Goal: Information Seeking & Learning: Learn about a topic

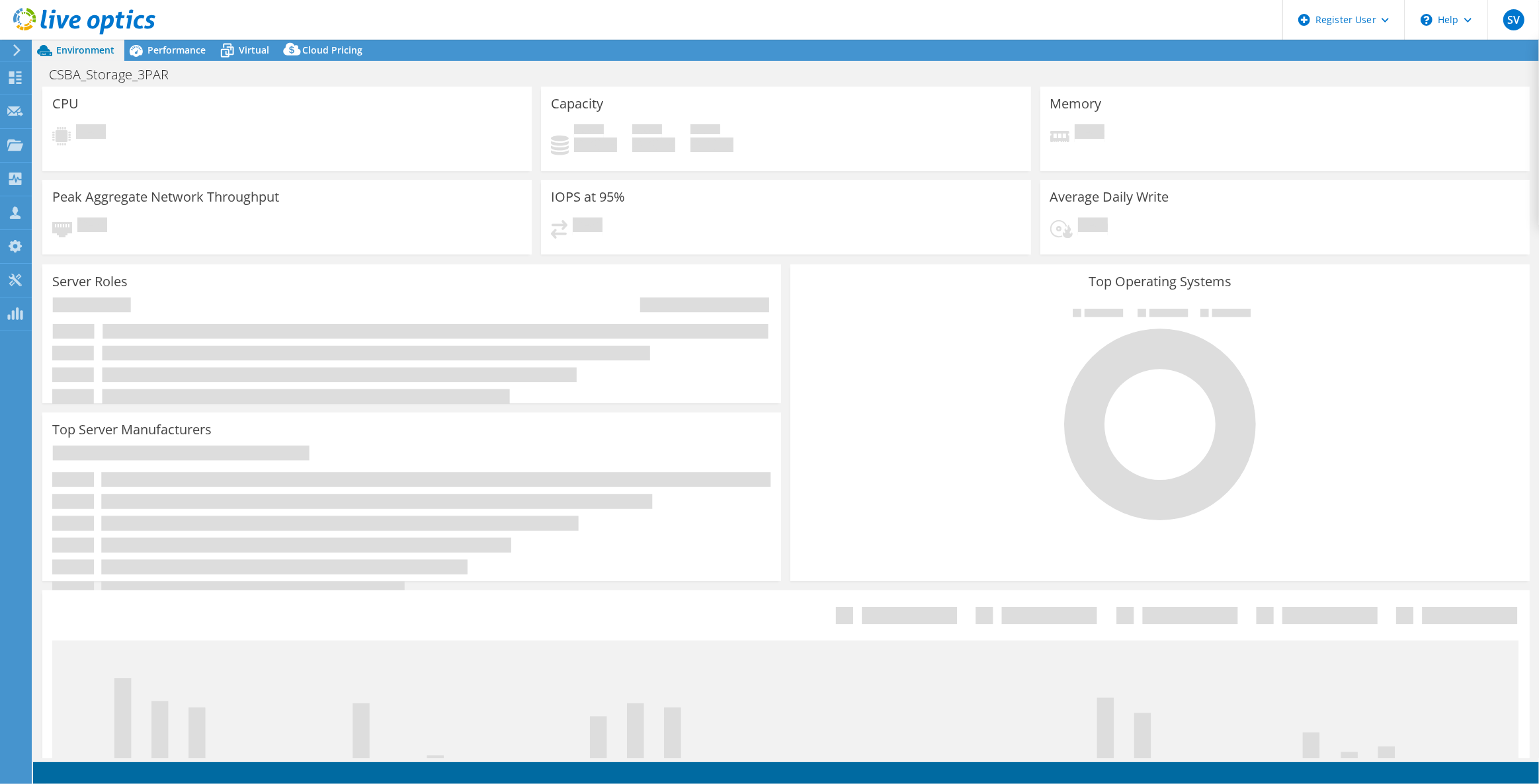
select select "USD"
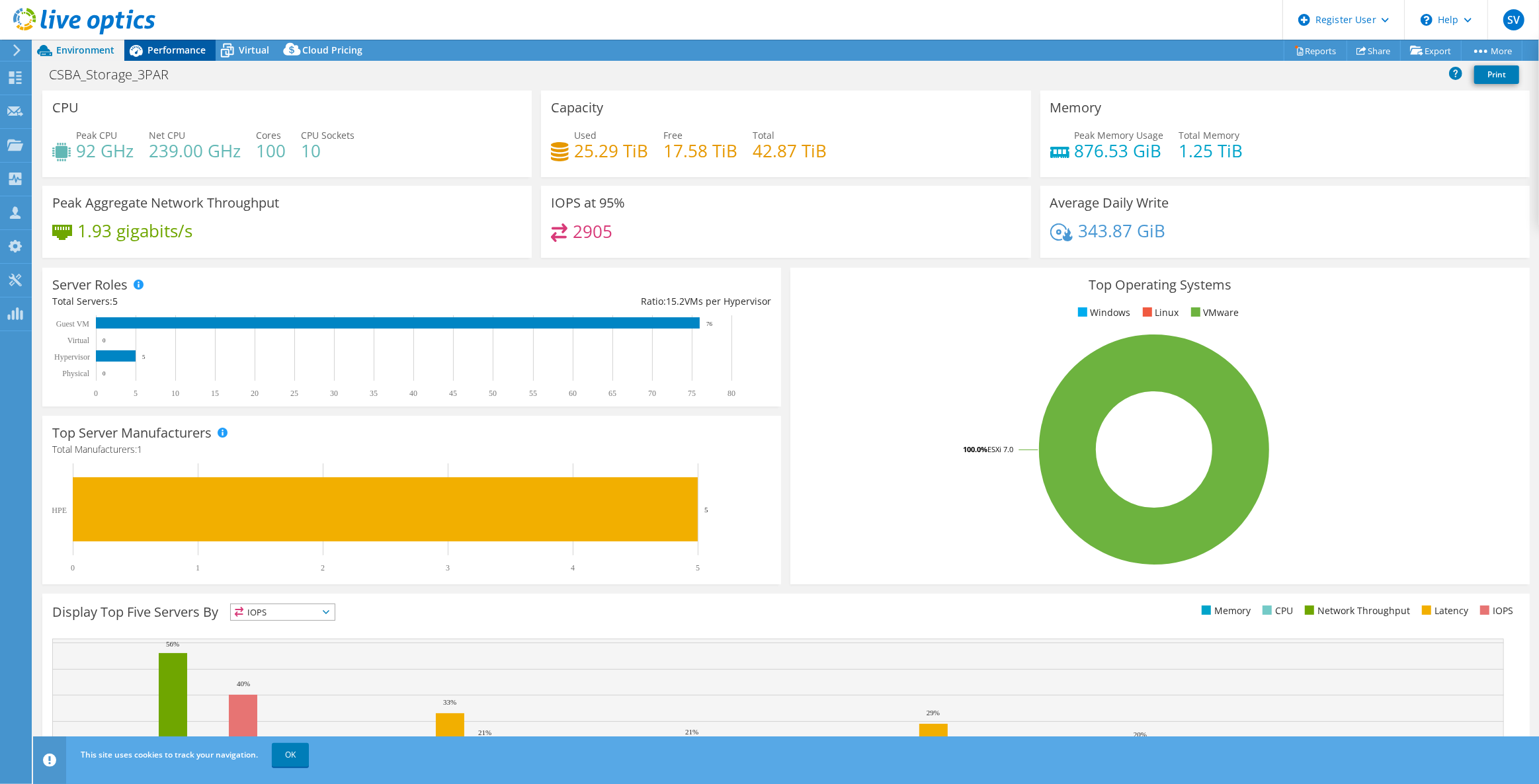
click at [151, 55] on span "Performance" at bounding box center [177, 50] width 58 height 13
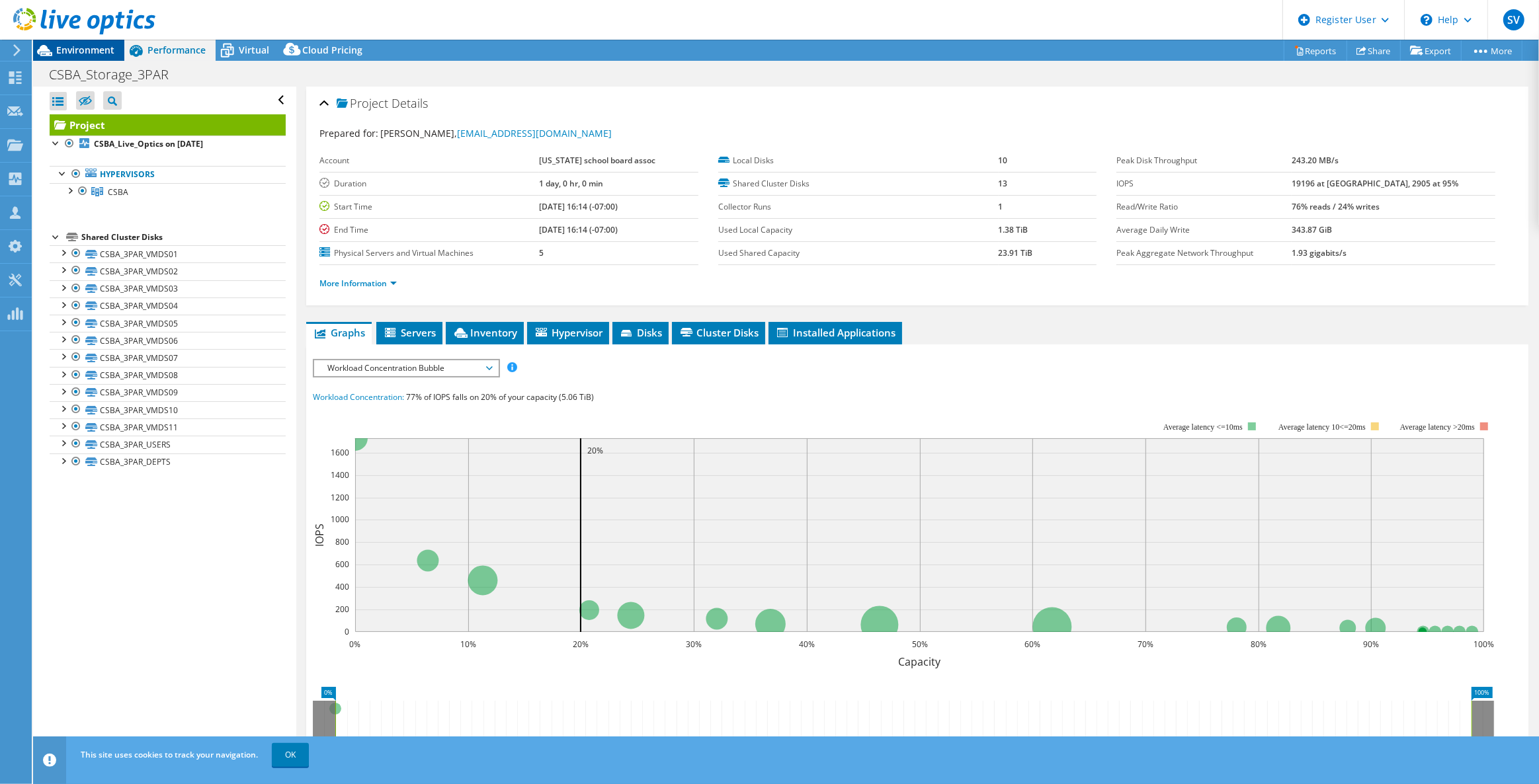
click at [95, 48] on span "Environment" at bounding box center [85, 50] width 58 height 13
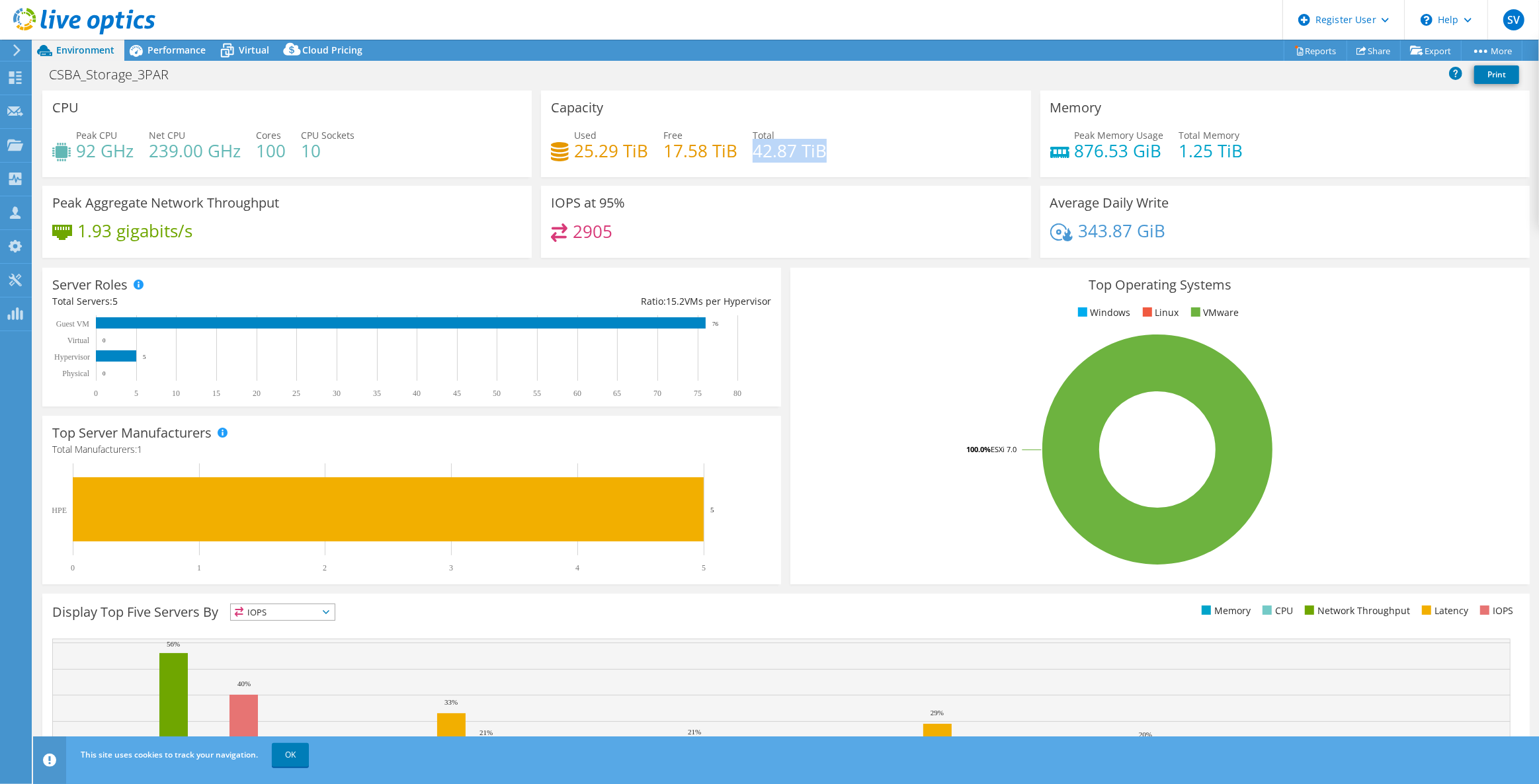
drag, startPoint x: 751, startPoint y: 150, endPoint x: 833, endPoint y: 156, distance: 82.2
click at [833, 156] on div "Used 25.29 TiB Free 17.58 TiB Total 42.87 TiB" at bounding box center [785, 150] width 469 height 43
click at [765, 91] on div "Capacity Used 25.29 TiB Free 17.58 TiB Total 42.87 TiB" at bounding box center [785, 134] width 489 height 87
click at [226, 53] on icon at bounding box center [227, 50] width 23 height 23
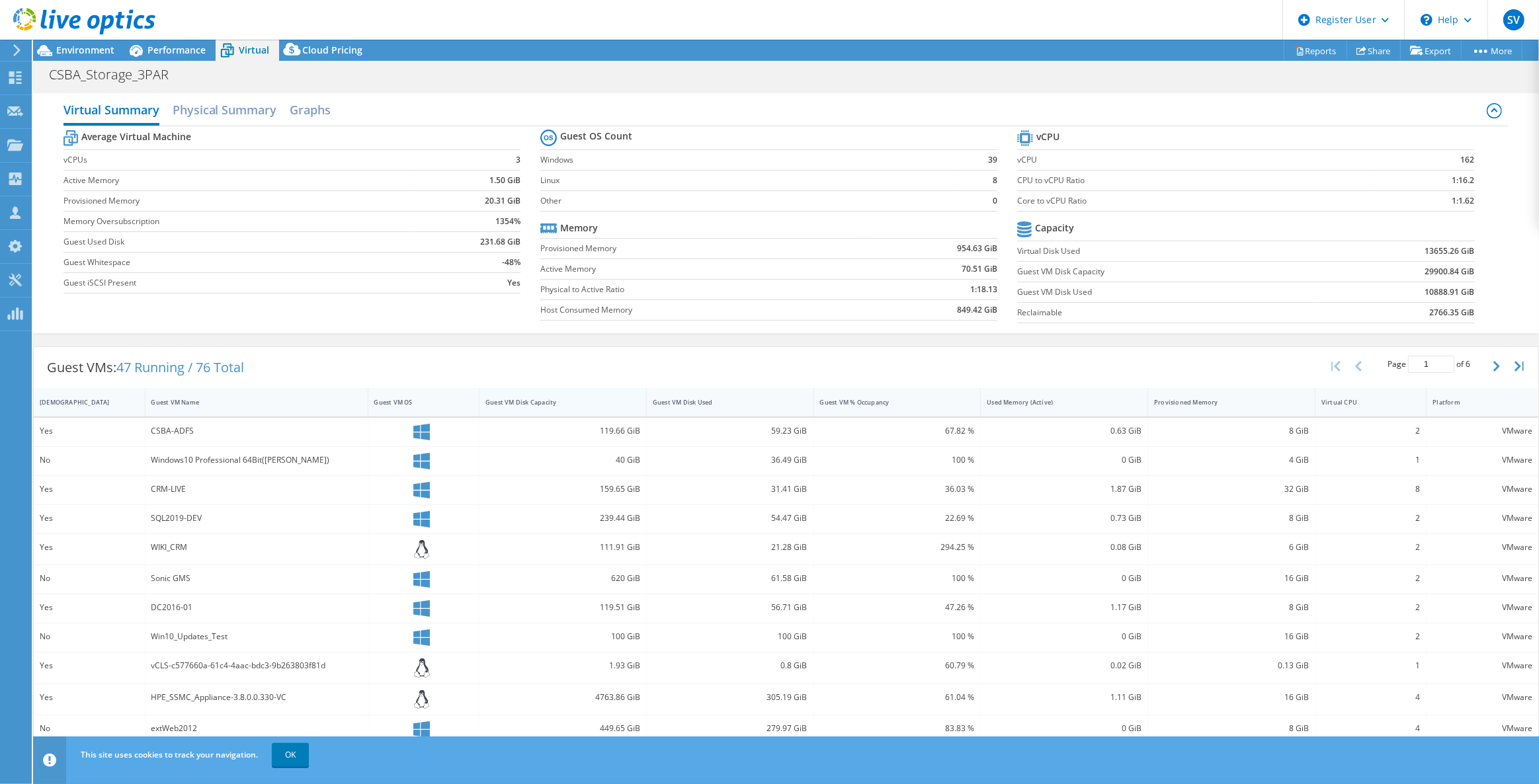
click at [523, 406] on div "Guest VM Disk Capacity" at bounding box center [555, 402] width 151 height 21
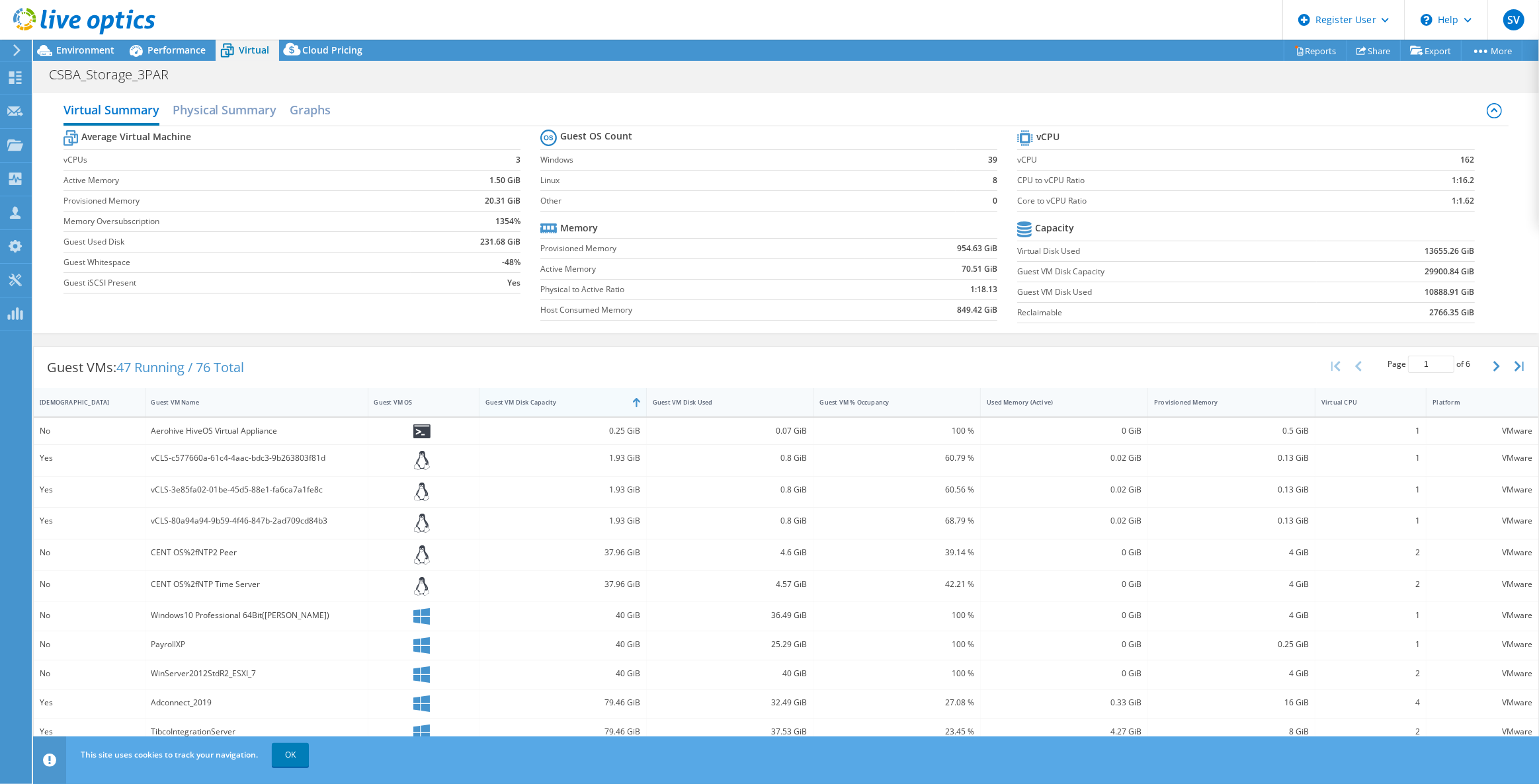
click at [523, 406] on div "Guest VM Disk Capacity" at bounding box center [555, 402] width 151 height 21
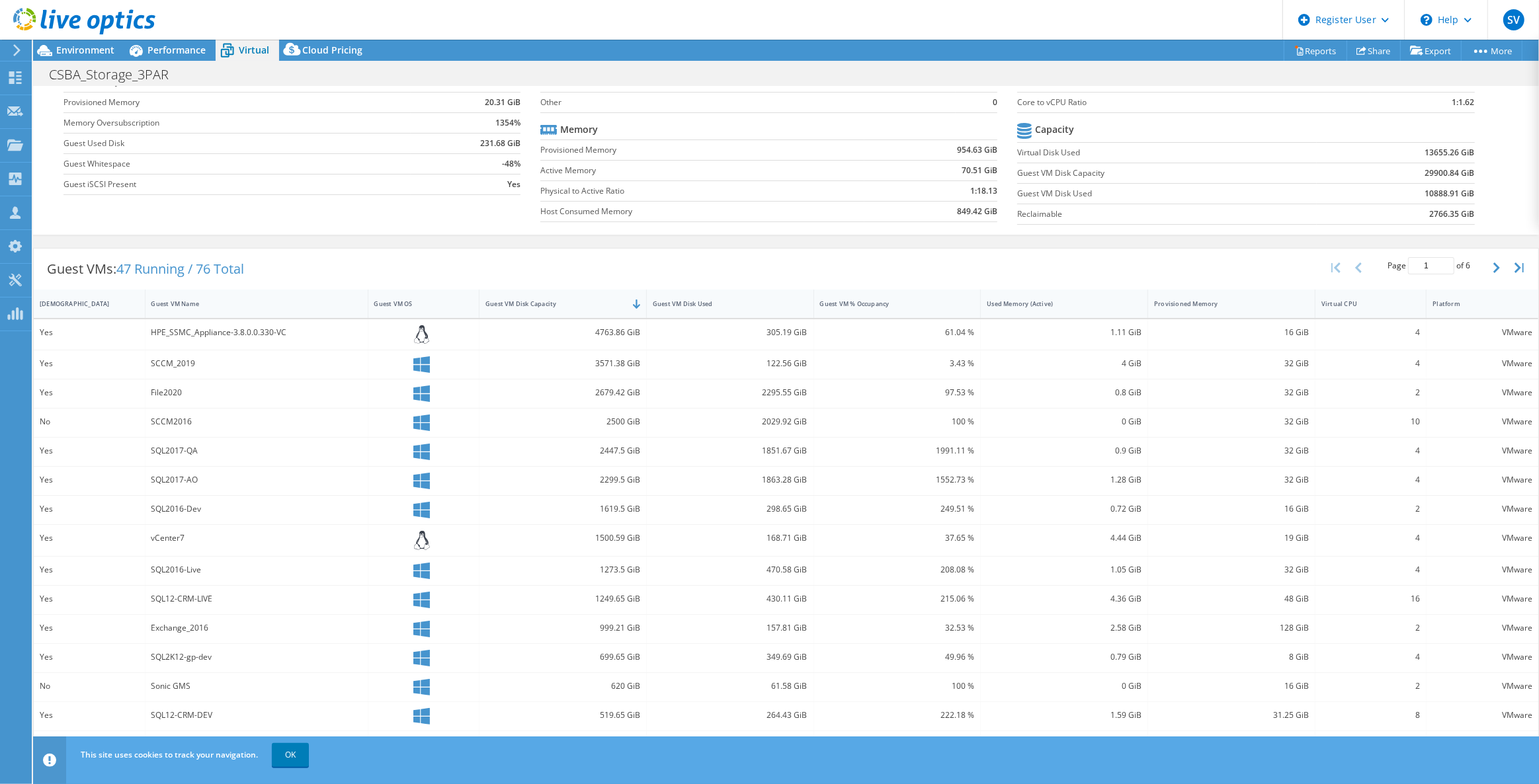
scroll to position [104, 0]
drag, startPoint x: 196, startPoint y: 378, endPoint x: 147, endPoint y: 380, distance: 49.0
click at [147, 380] on div "File2020" at bounding box center [257, 388] width 223 height 28
click at [205, 400] on div "File2020" at bounding box center [257, 388] width 223 height 28
drag, startPoint x: 195, startPoint y: 421, endPoint x: 147, endPoint y: 420, distance: 48.0
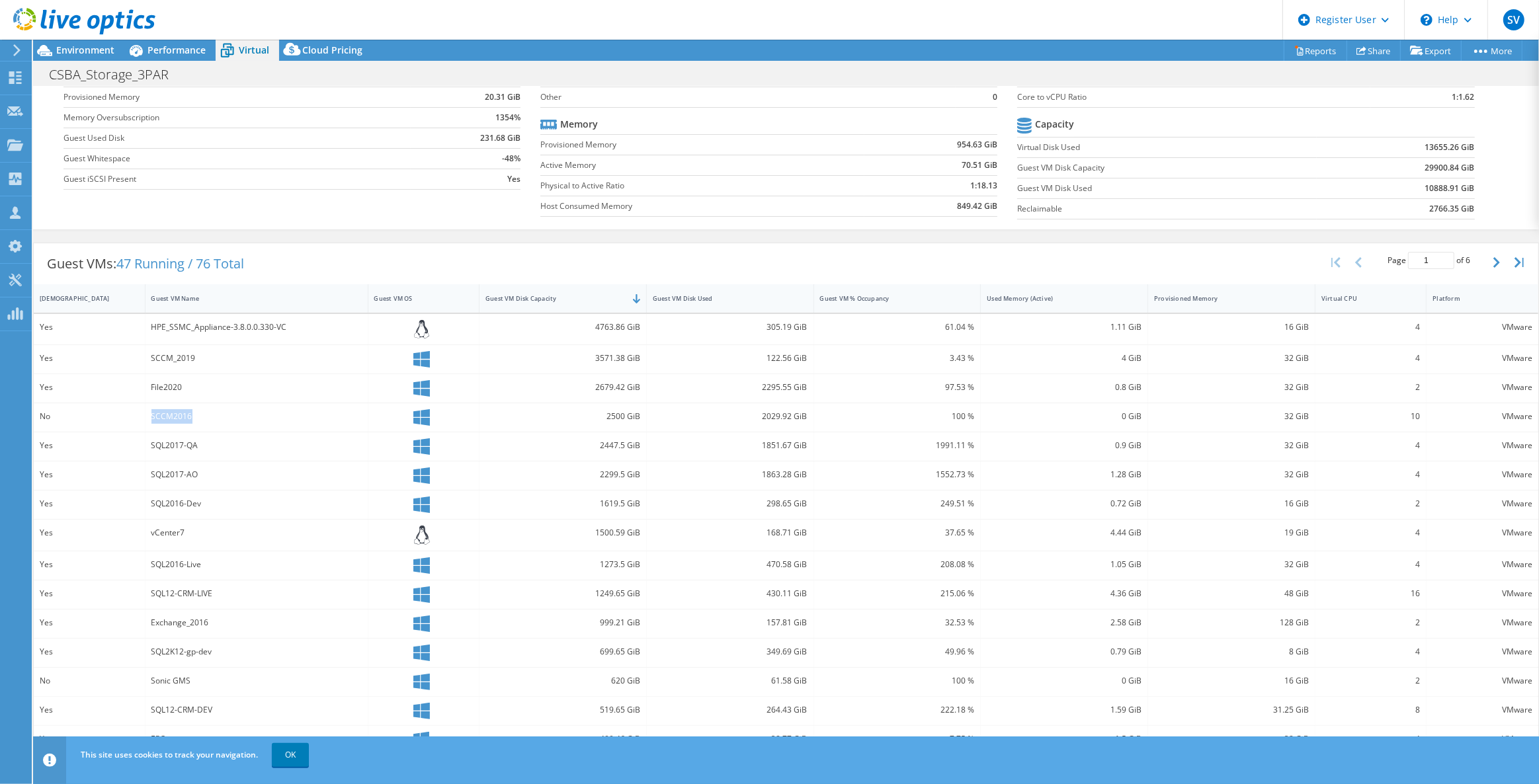
click at [147, 420] on div "SCCM2016" at bounding box center [257, 418] width 223 height 28
click at [218, 417] on div "SCCM2016" at bounding box center [256, 416] width 210 height 14
click at [98, 46] on span "Environment" at bounding box center [85, 50] width 58 height 13
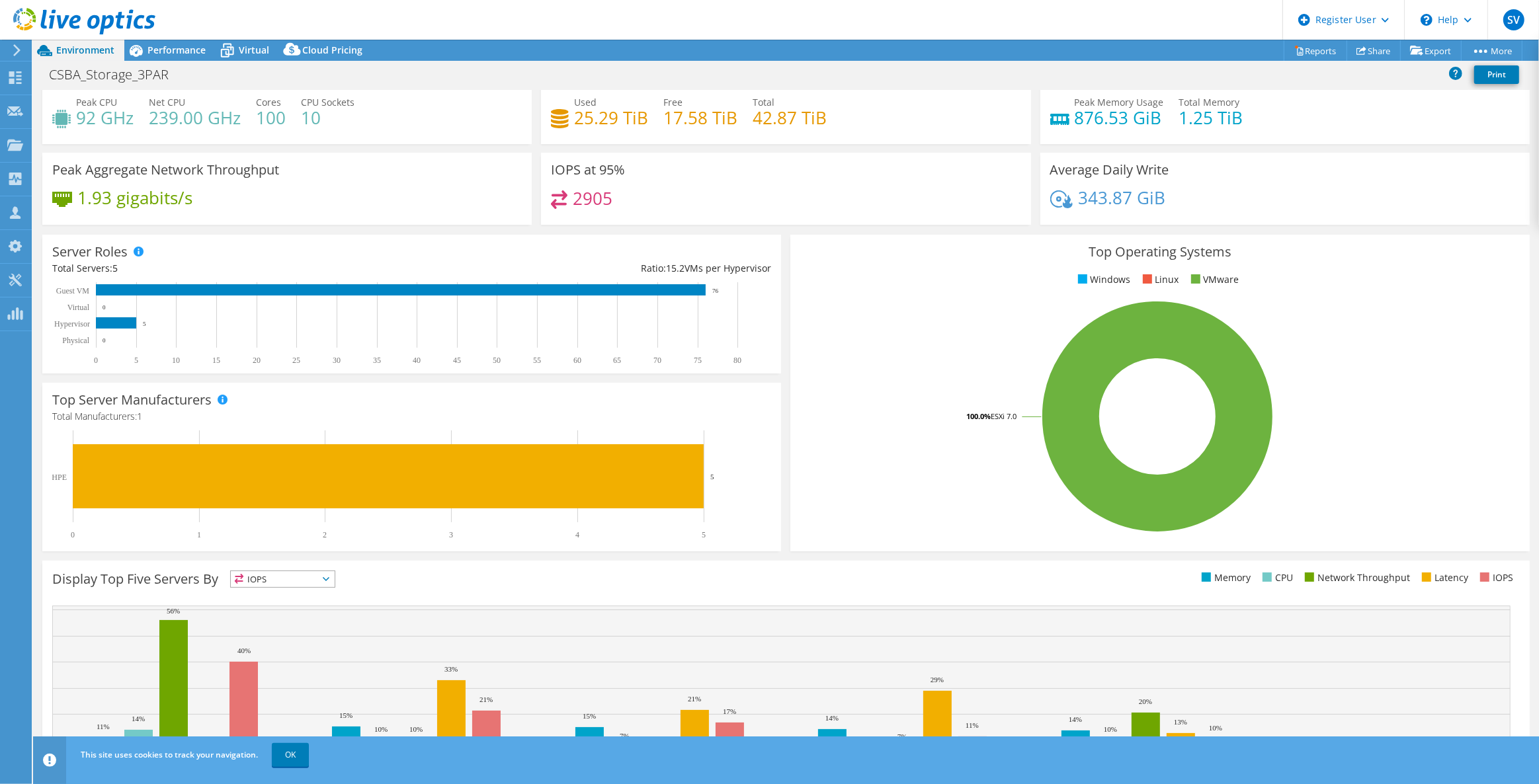
scroll to position [0, 0]
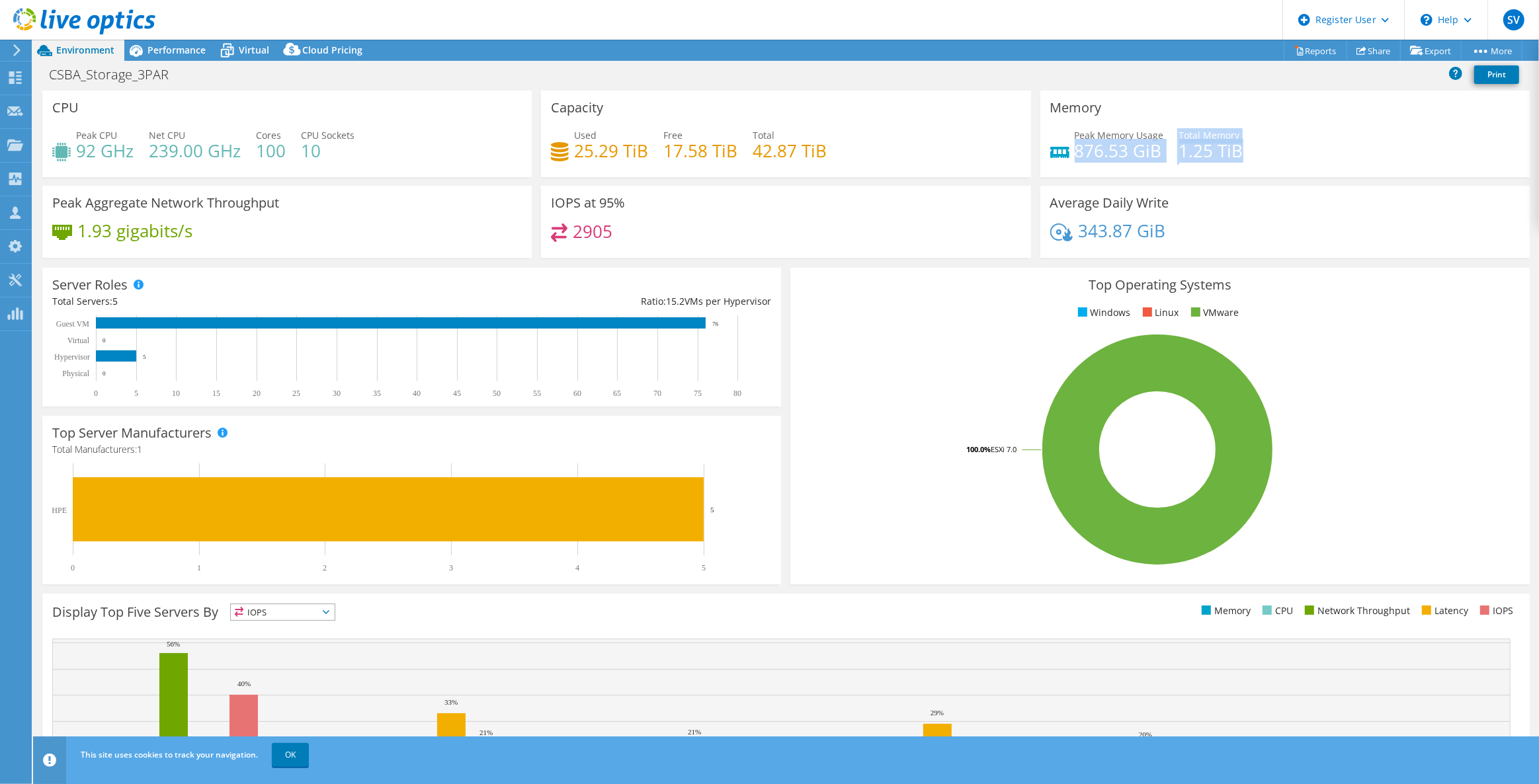
drag, startPoint x: 1071, startPoint y: 155, endPoint x: 1250, endPoint y: 163, distance: 179.2
click at [1250, 163] on div "Peak Memory Usage 876.53 GiB Total Memory 1.25 TiB" at bounding box center [1285, 150] width 469 height 43
click at [1204, 225] on div "343.87 GiB" at bounding box center [1285, 237] width 469 height 28
click at [192, 57] on div "Performance" at bounding box center [170, 50] width 91 height 21
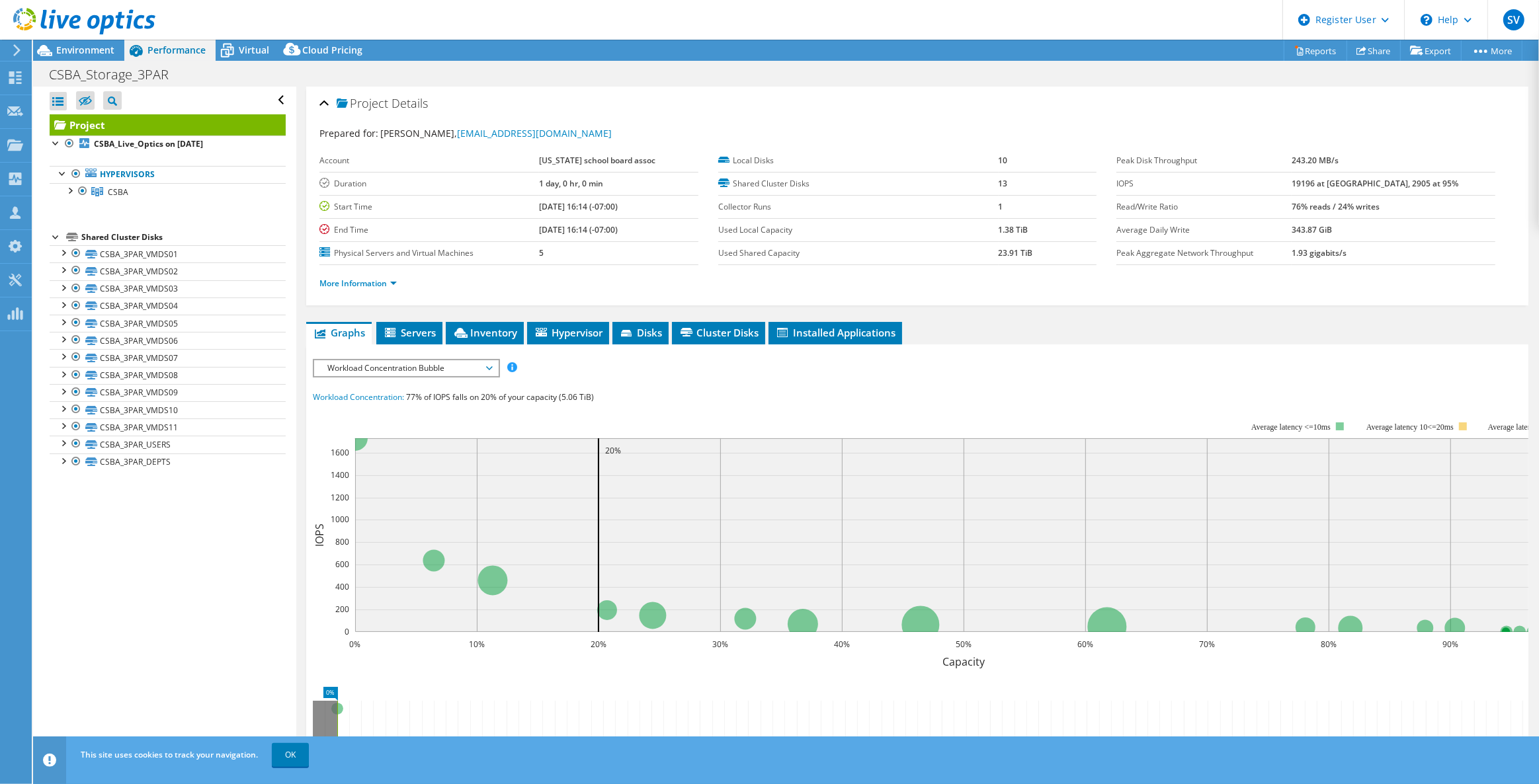
click at [415, 361] on span "Workload Concentration Bubble" at bounding box center [406, 368] width 170 height 16
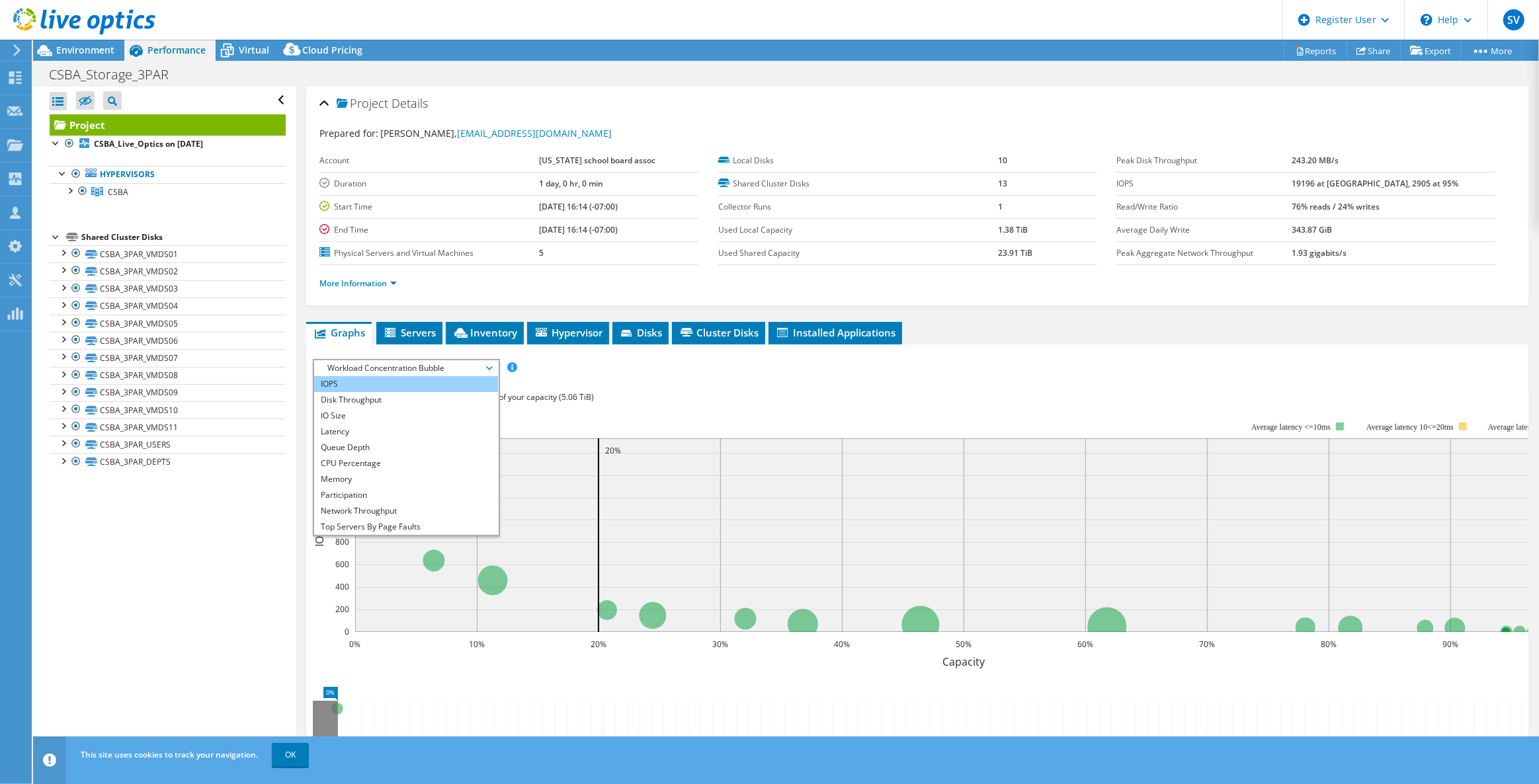
click at [397, 385] on li "IOPS" at bounding box center [406, 384] width 183 height 16
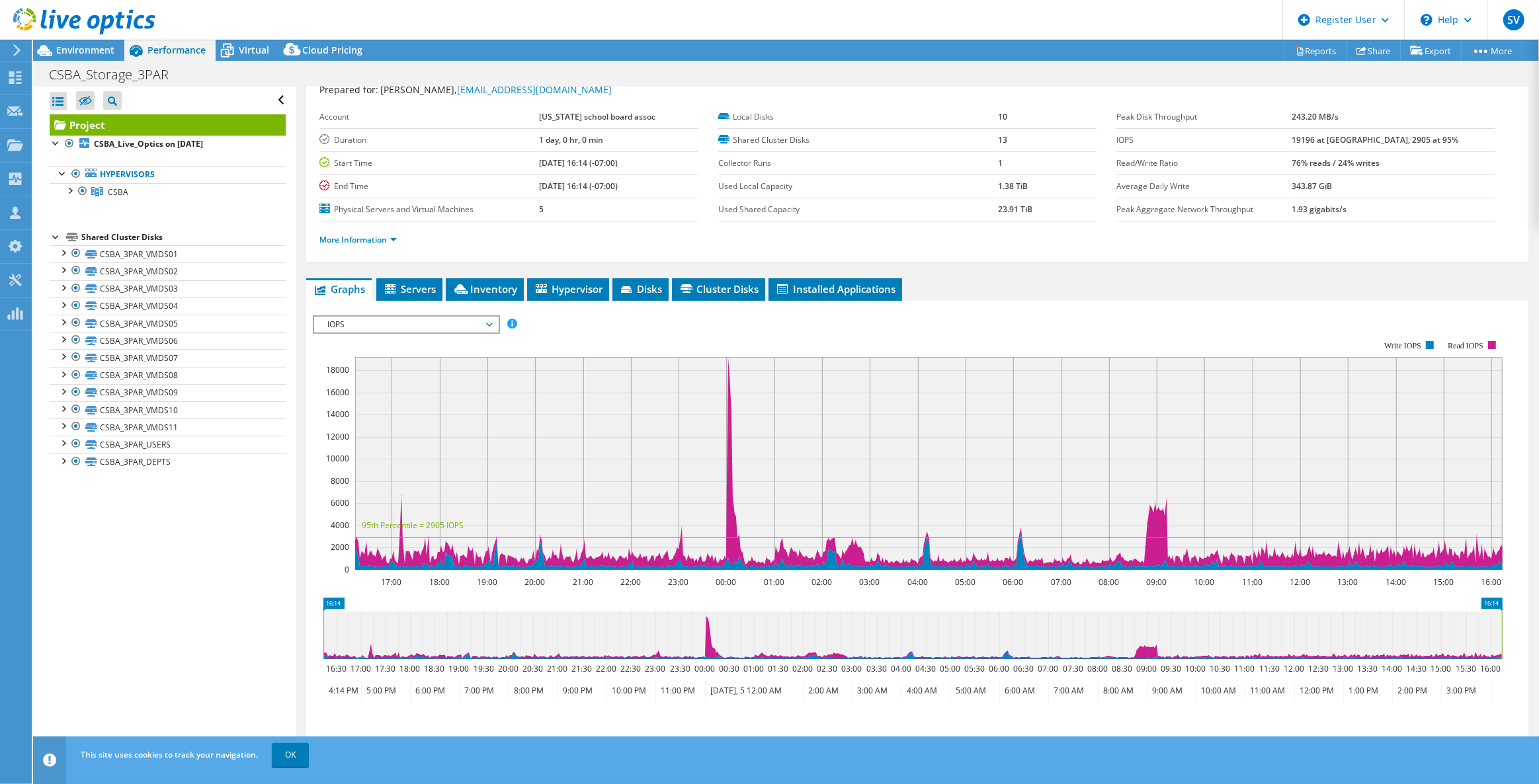
scroll to position [60, 0]
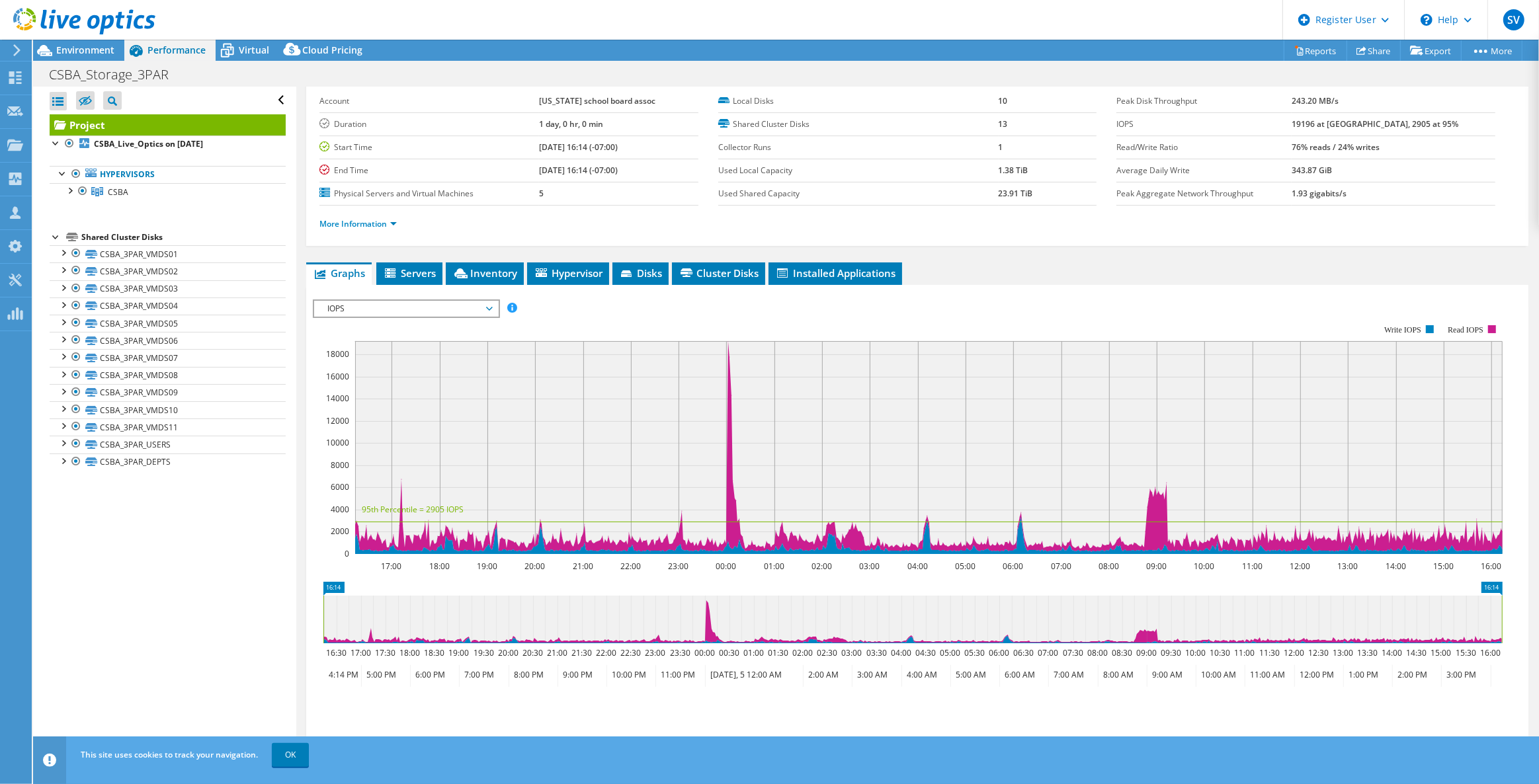
click at [377, 303] on span "IOPS" at bounding box center [406, 309] width 170 height 16
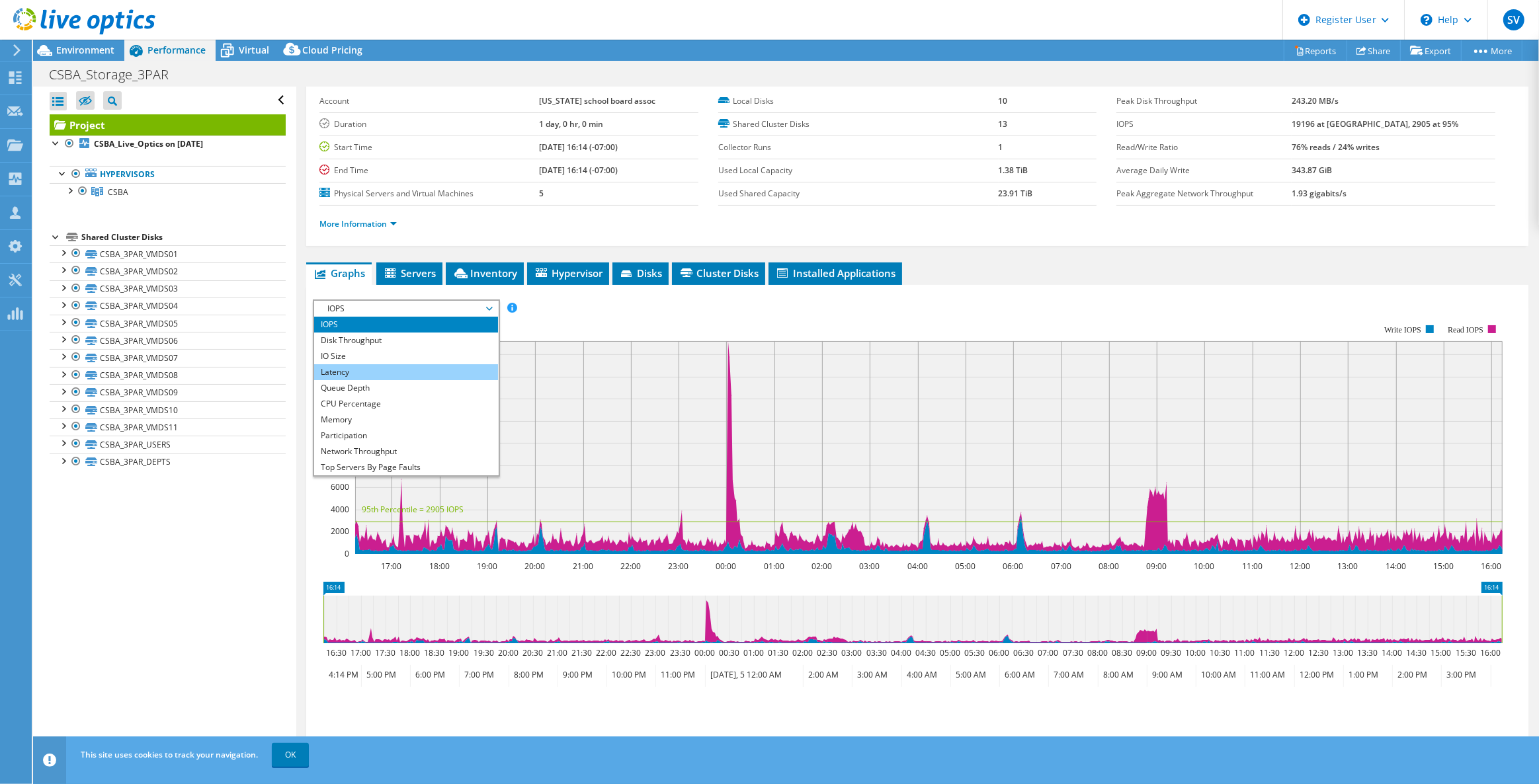
click at [376, 364] on li "Latency" at bounding box center [406, 372] width 183 height 16
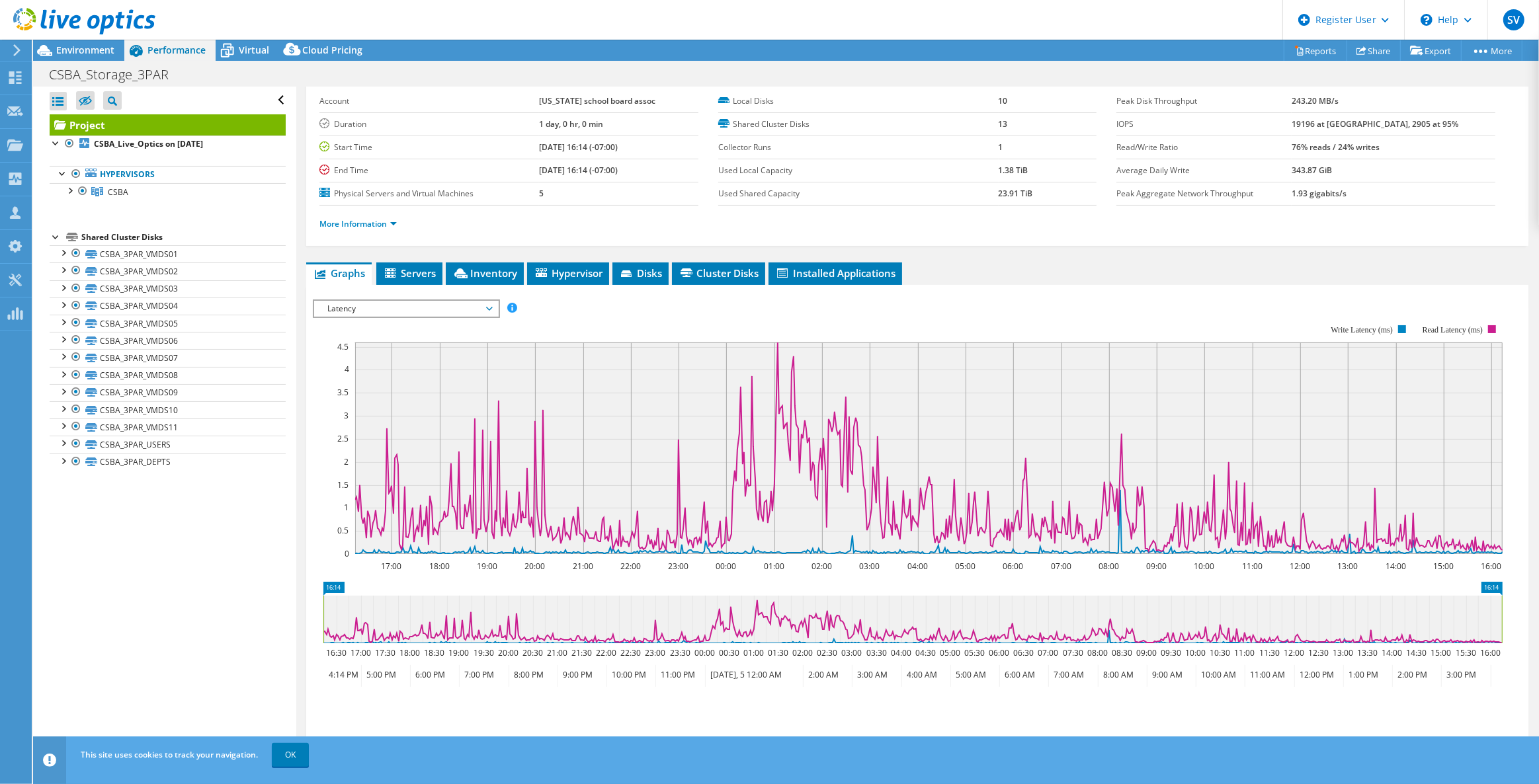
click at [358, 310] on span "Latency" at bounding box center [406, 309] width 170 height 16
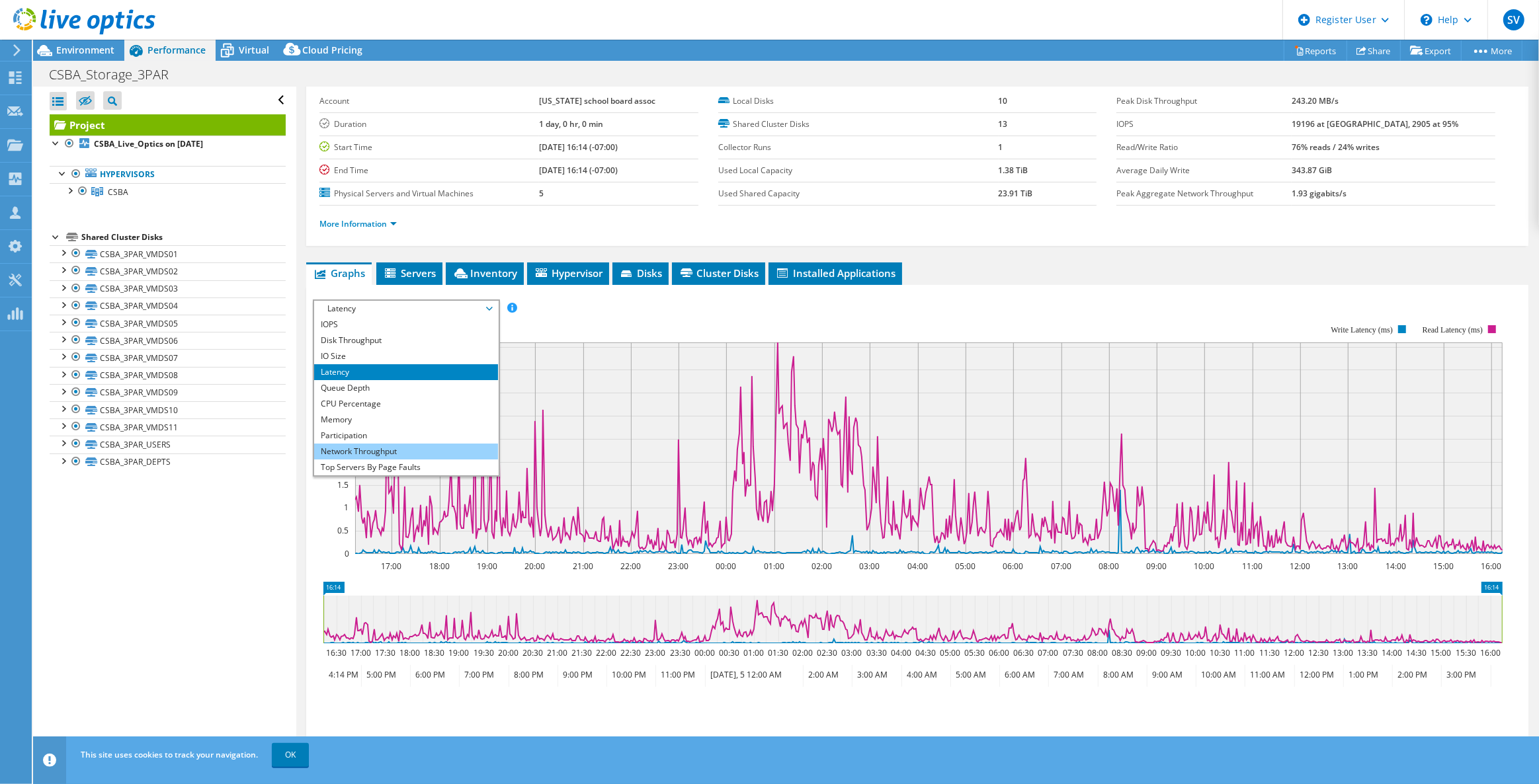
click at [381, 444] on li "Network Throughput" at bounding box center [406, 452] width 183 height 16
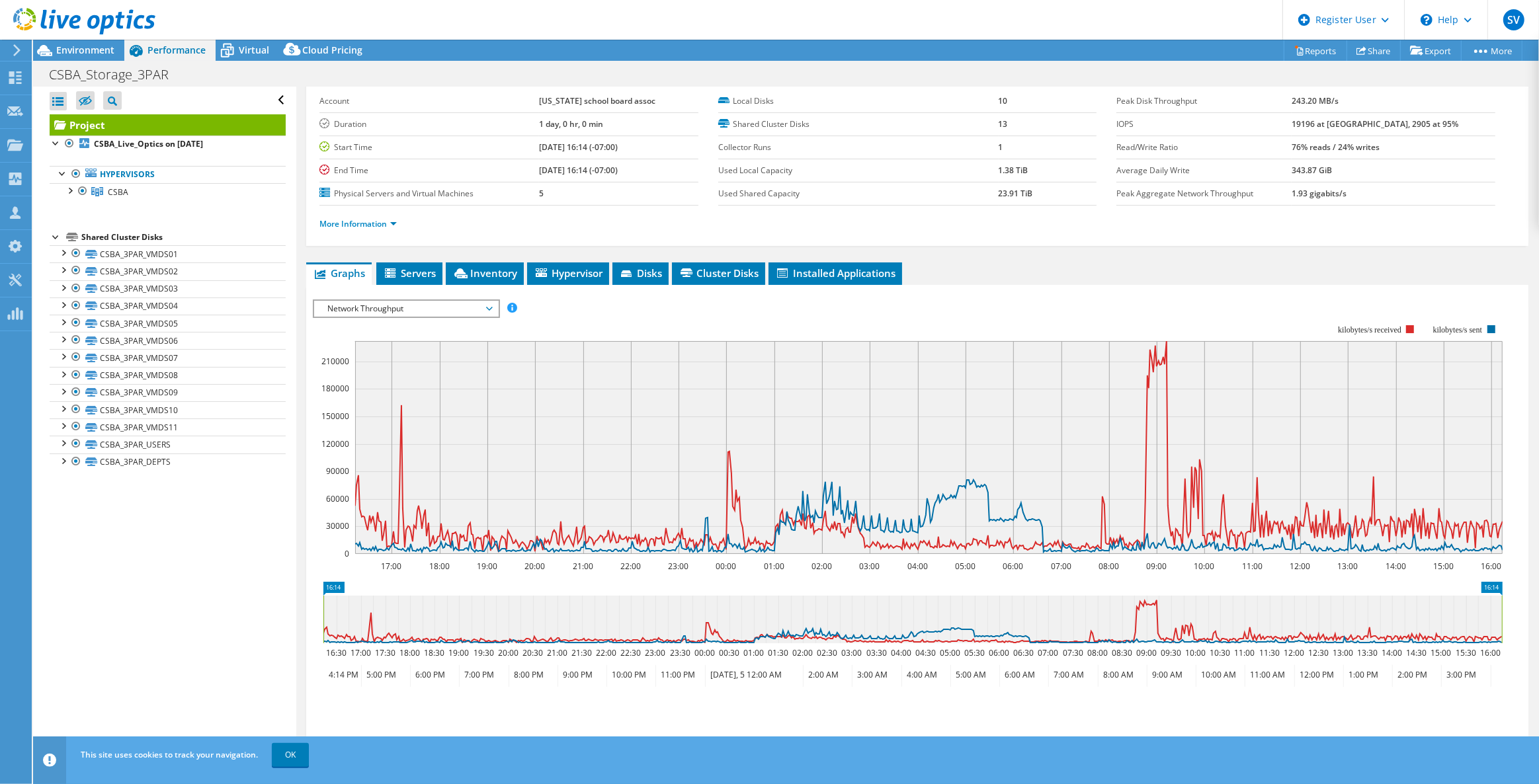
click at [459, 303] on span "Network Throughput" at bounding box center [406, 309] width 170 height 16
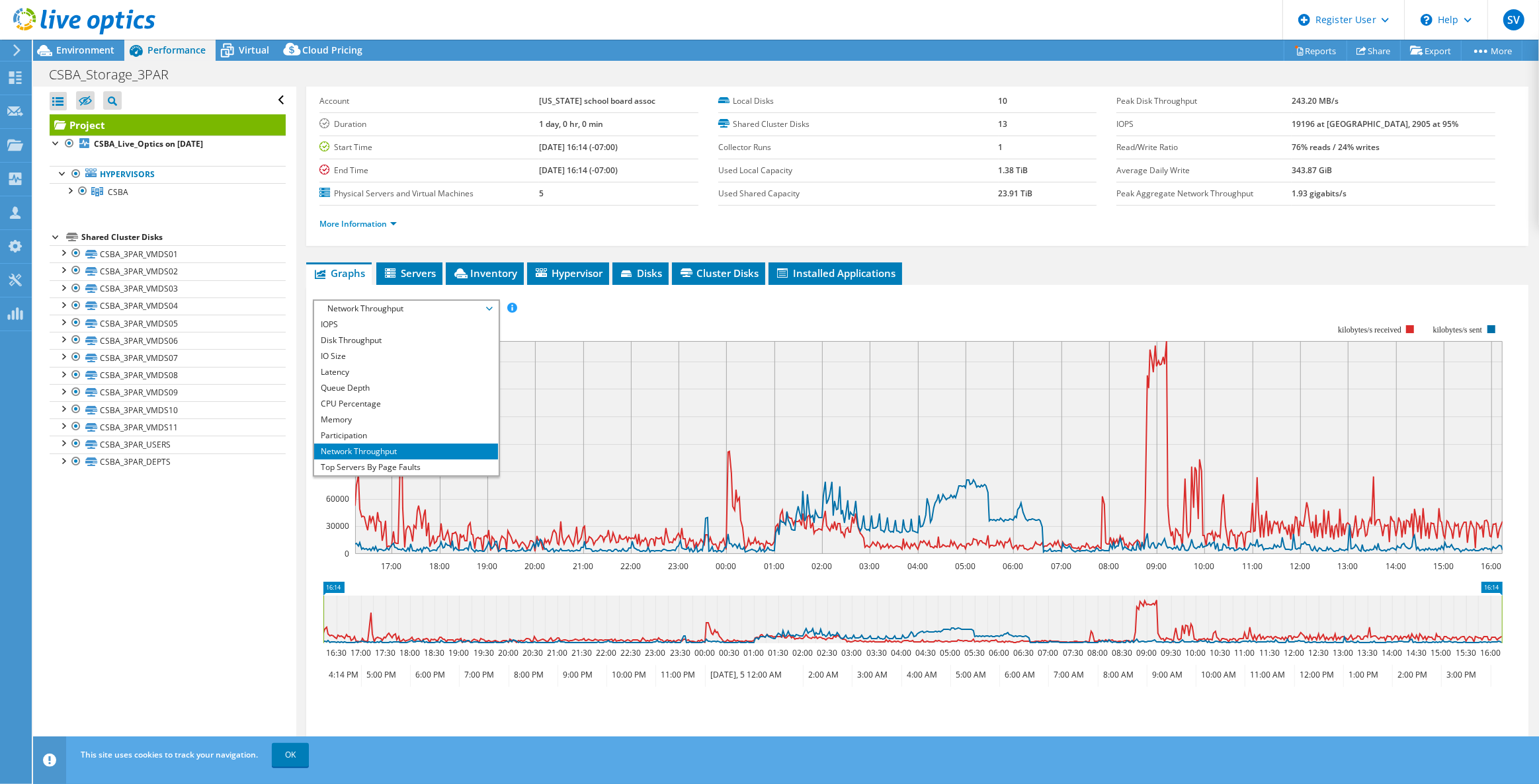
click at [656, 327] on rect at bounding box center [907, 440] width 1190 height 264
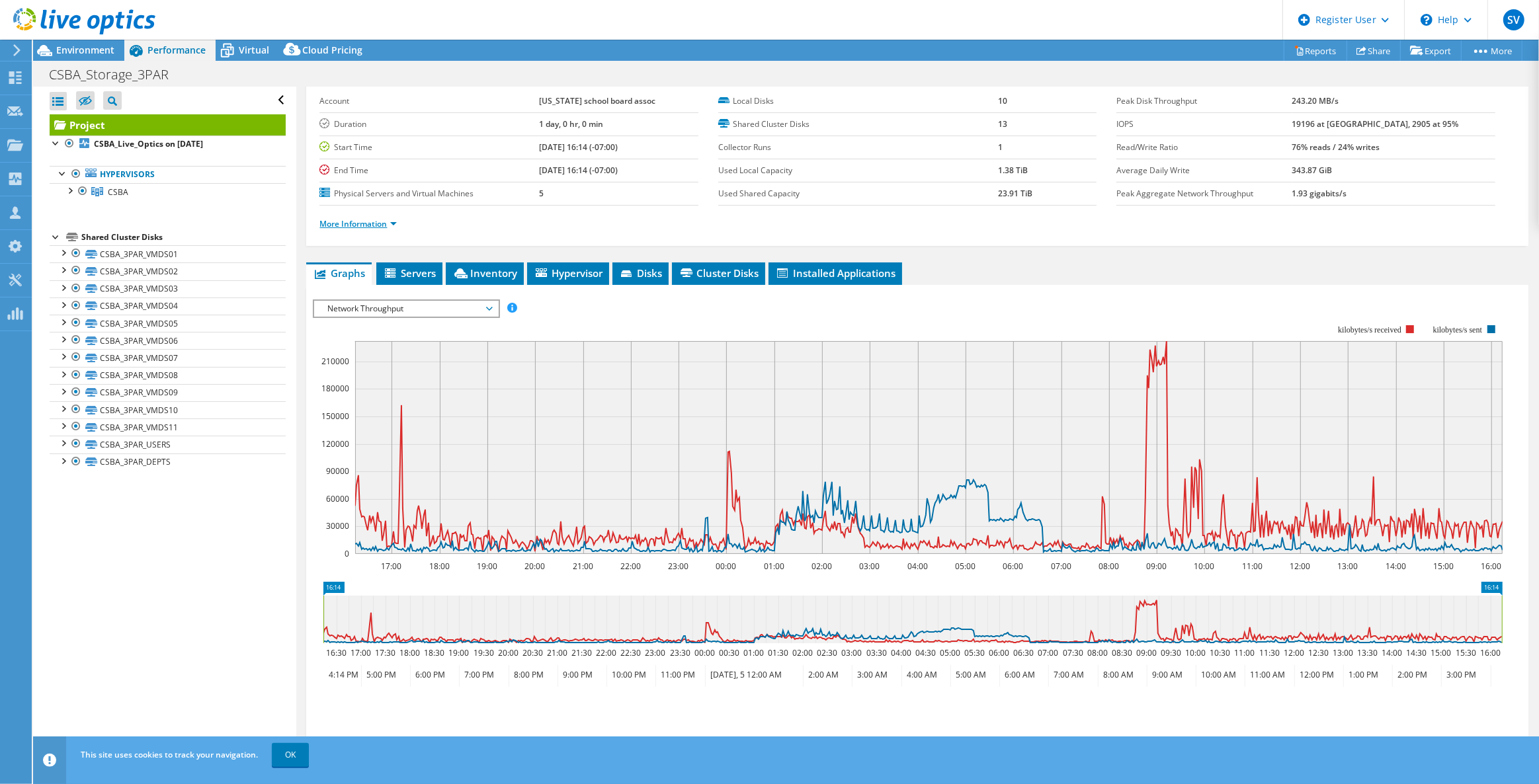
click at [384, 223] on link "More Information" at bounding box center [358, 224] width 77 height 11
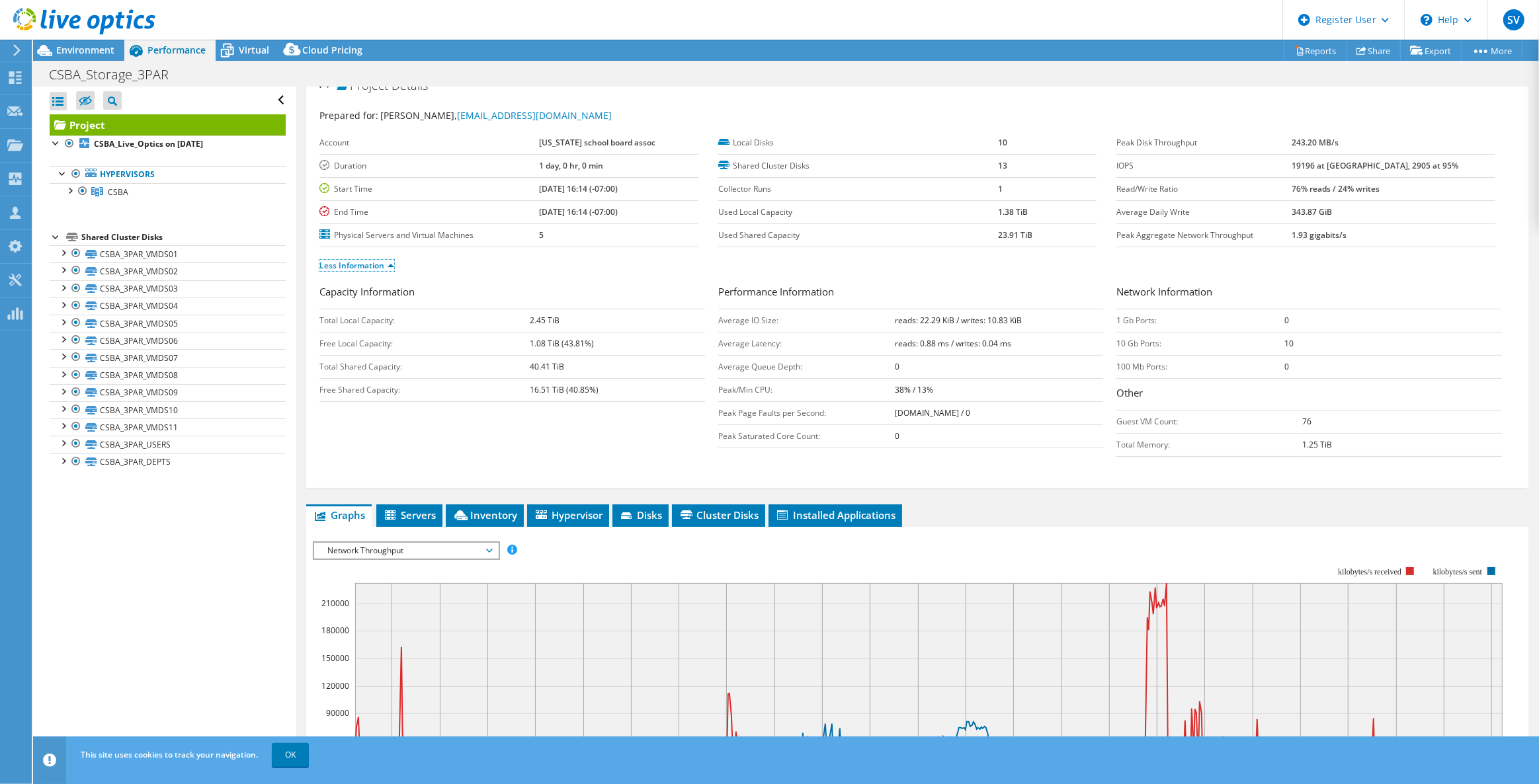
scroll to position [0, 0]
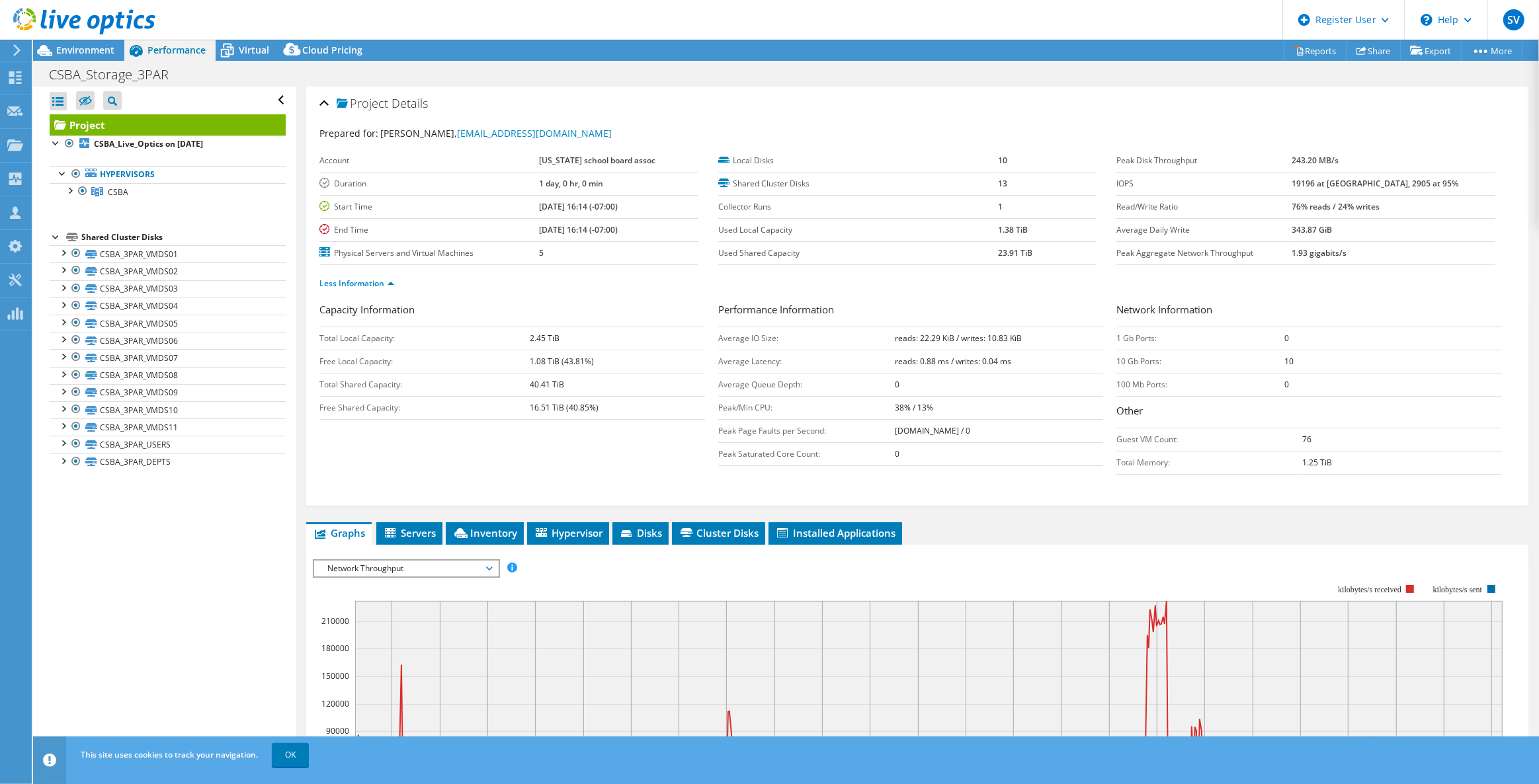
click at [98, 43] on div at bounding box center [77, 22] width 156 height 44
drag, startPoint x: 264, startPoint y: 53, endPoint x: 220, endPoint y: 55, distance: 44.0
click at [264, 53] on span "Virtual" at bounding box center [254, 50] width 31 height 13
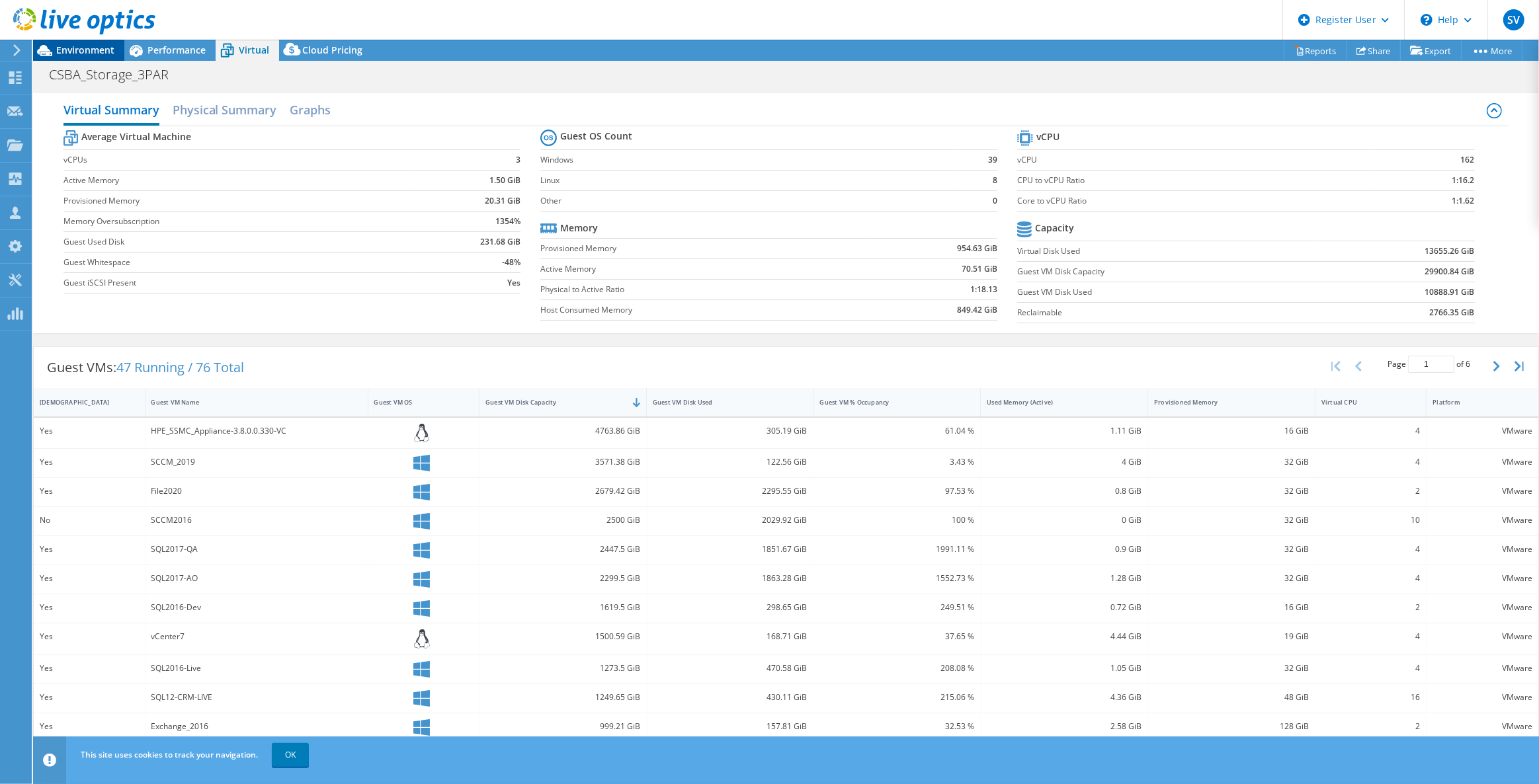
click at [64, 56] on div "Environment" at bounding box center [79, 50] width 91 height 21
